Goal: Find specific page/section

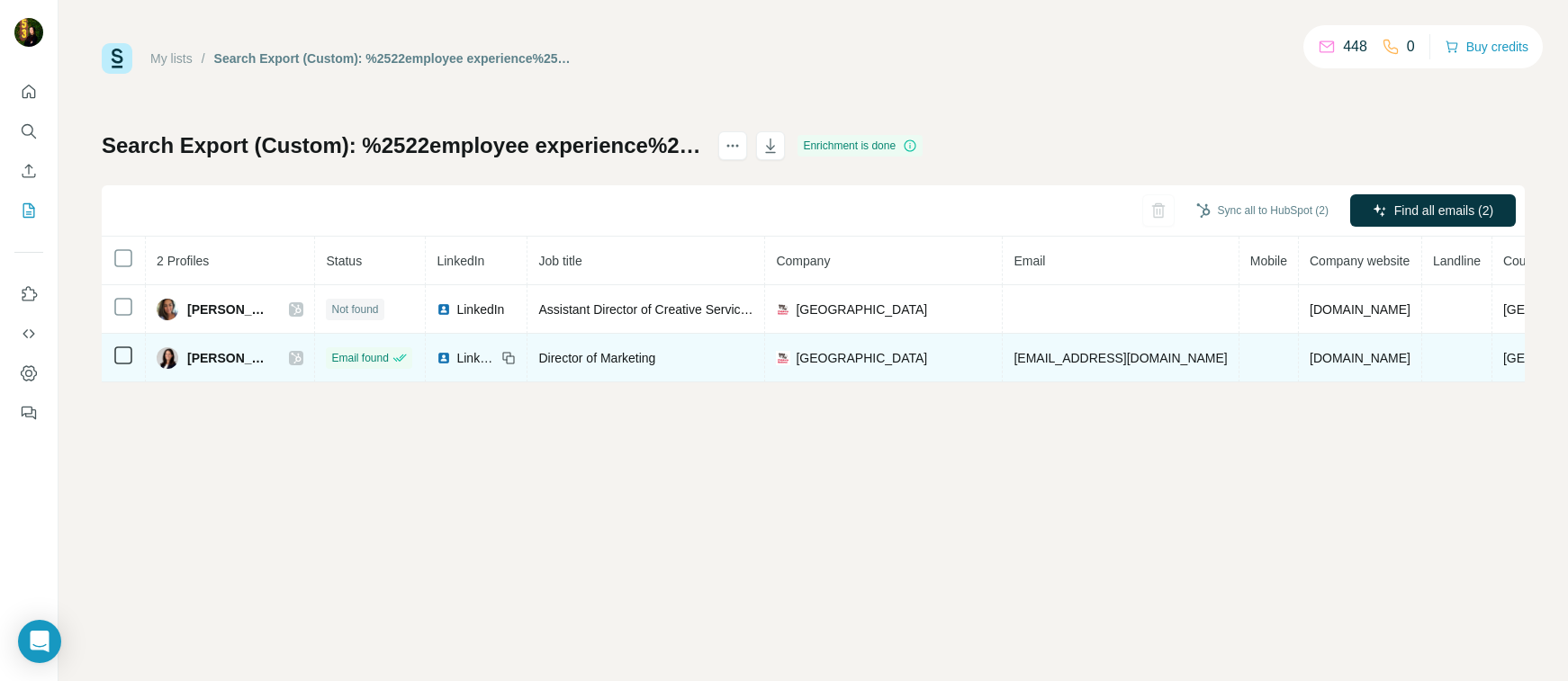
click at [291, 353] on icon at bounding box center [297, 357] width 11 height 14
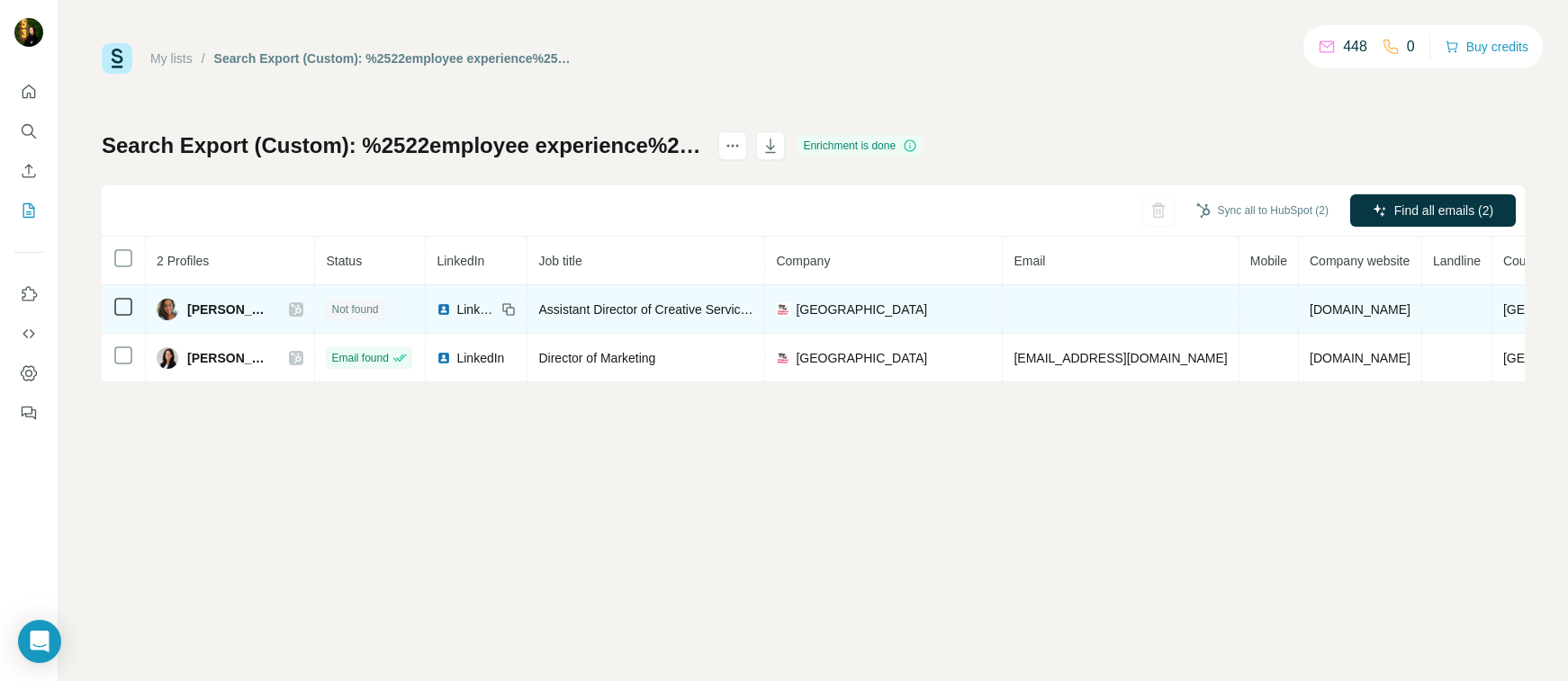
click at [294, 312] on icon at bounding box center [297, 309] width 11 height 14
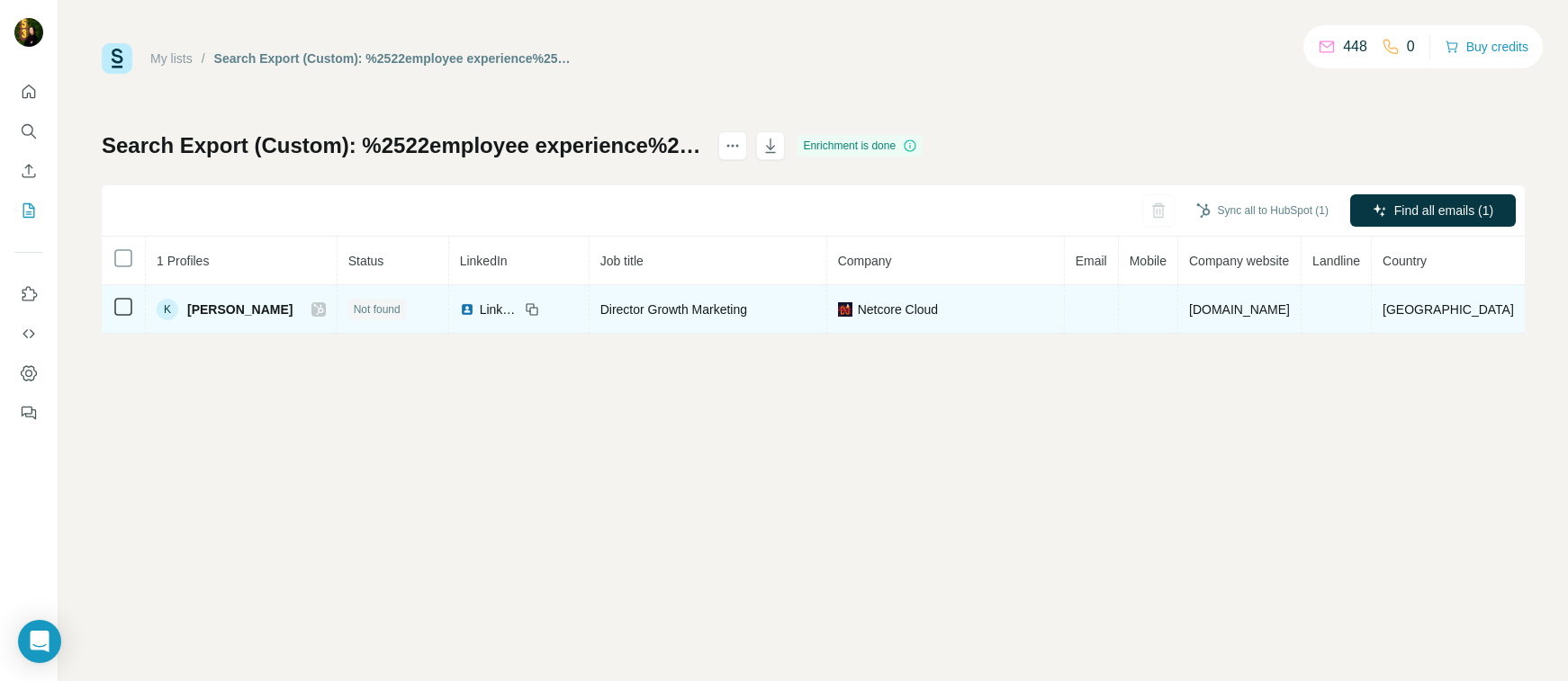
click at [324, 309] on icon at bounding box center [319, 309] width 11 height 14
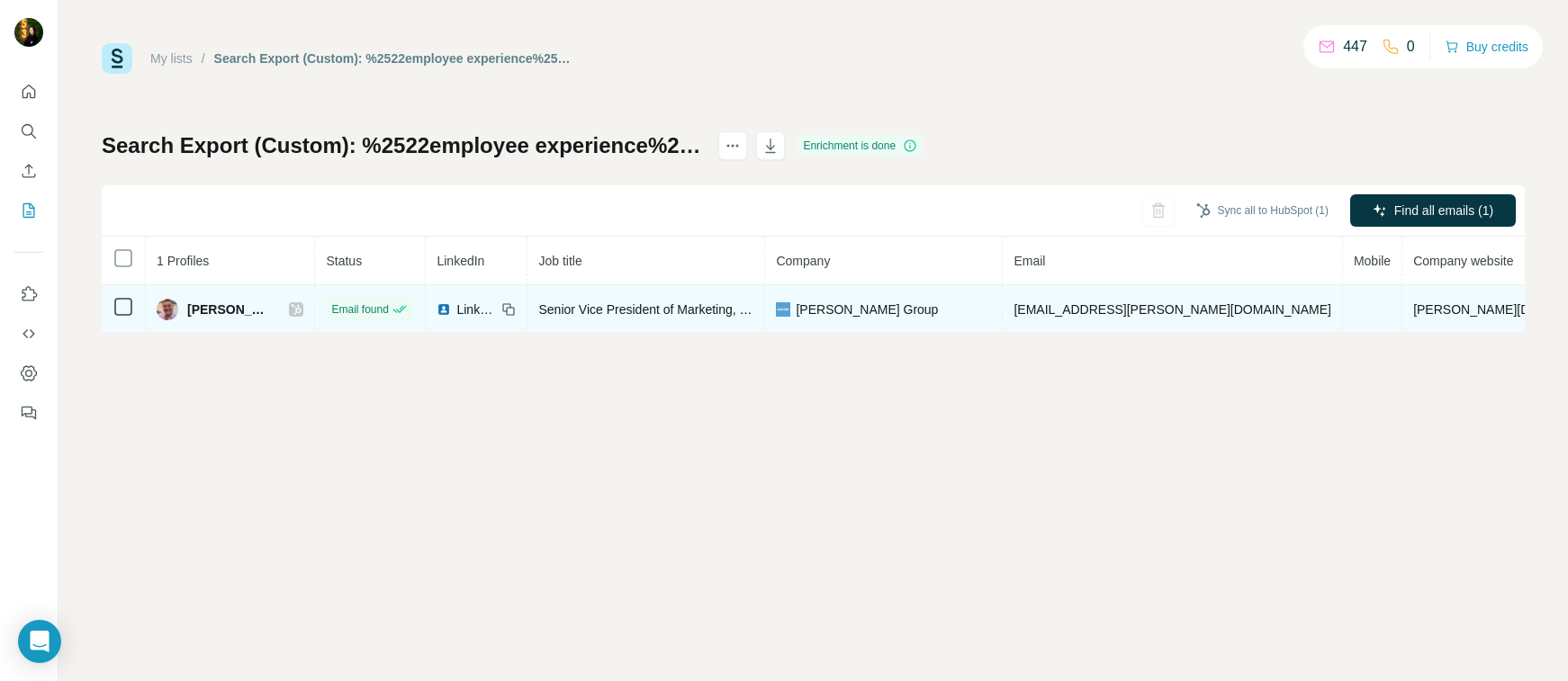
click at [291, 310] on icon at bounding box center [297, 309] width 11 height 14
